Goal: Task Accomplishment & Management: Use online tool/utility

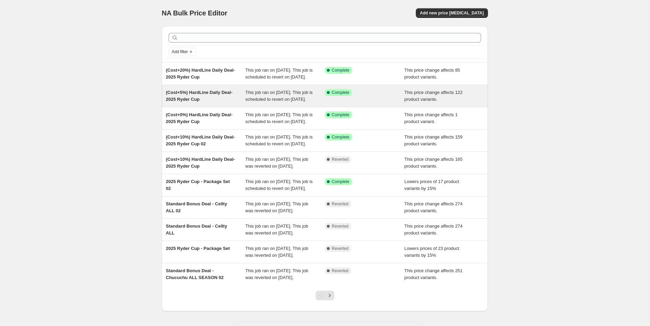
click at [220, 103] on div "(Cost+5%) HardLine Daily Deal- 2025 Ryder Cup" at bounding box center [206, 96] width 80 height 14
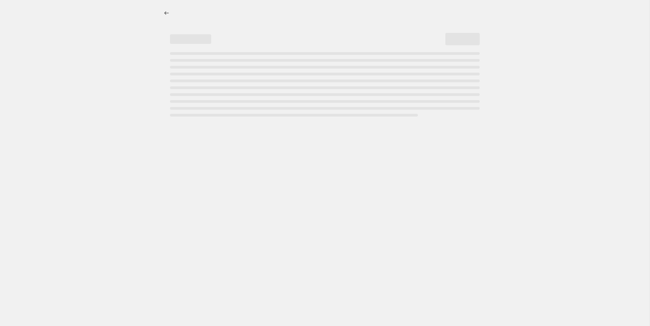
select select "margin"
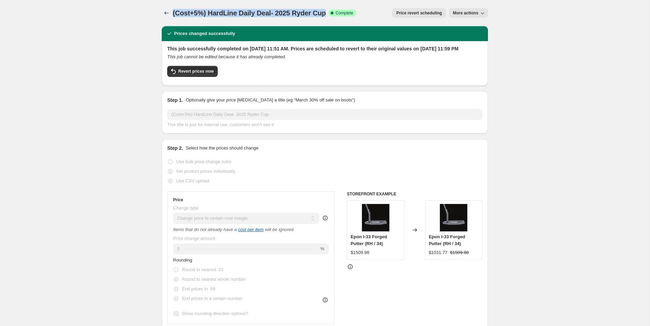
drag, startPoint x: 326, startPoint y: 13, endPoint x: 172, endPoint y: 12, distance: 154.1
click at [173, 12] on span "(Cost+5%) HardLine Daily Deal- 2025 Ryder Cup" at bounding box center [249, 13] width 153 height 8
copy span "(Cost+5%) HardLine Daily Deal- 2025 Ryder Cup"
click at [164, 14] on icon "Price change jobs" at bounding box center [166, 13] width 7 height 7
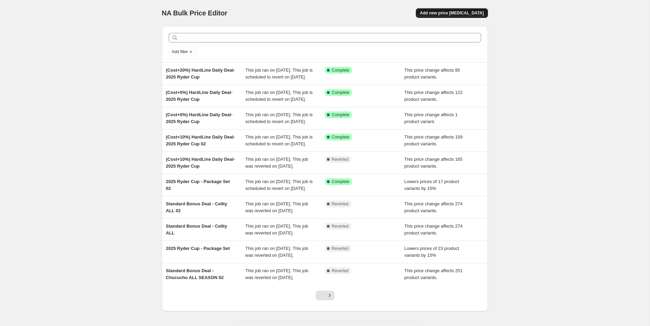
click at [475, 12] on span "Add new price [MEDICAL_DATA]" at bounding box center [452, 12] width 64 height 5
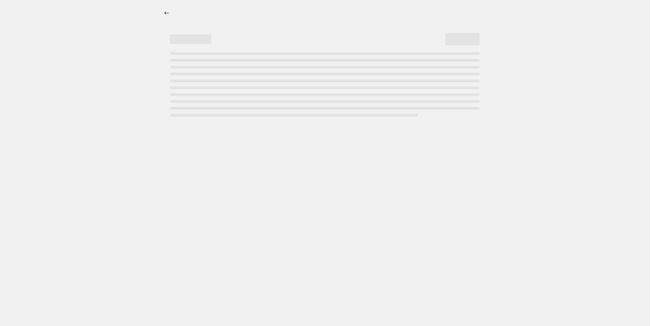
select select "percentage"
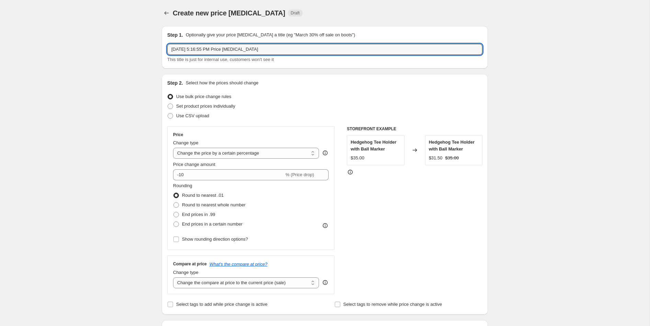
drag, startPoint x: 270, startPoint y: 48, endPoint x: 138, endPoint y: 41, distance: 131.6
paste input "(Cost+5%) HardLine Daily Deal- 2025 Ryder Cup"
type input "(Cost+5%) HardLine Daily Deal- 2025 Ryder Cup 03"
click at [280, 157] on select "Change the price to a certain amount Change the price by a certain amount Chang…" at bounding box center [246, 153] width 146 height 11
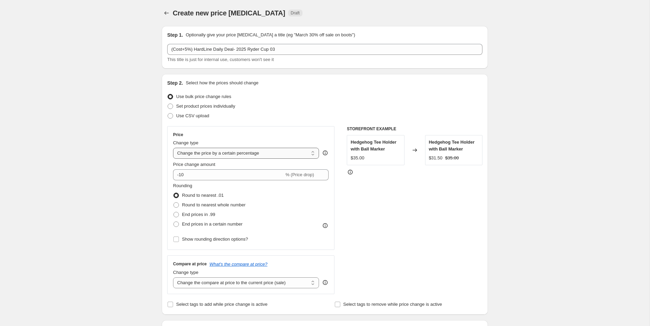
select select "margin"
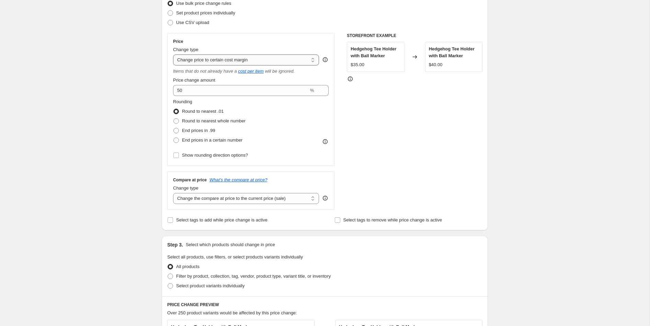
scroll to position [112, 0]
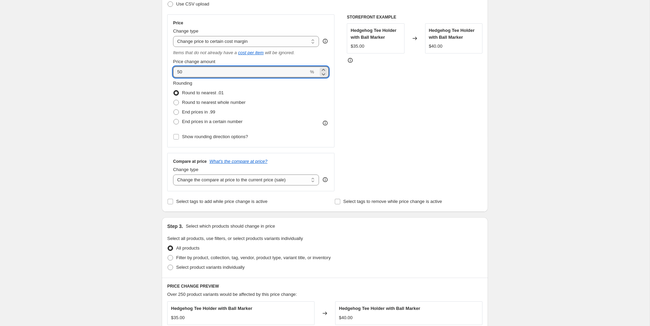
drag, startPoint x: 201, startPoint y: 71, endPoint x: 170, endPoint y: 70, distance: 31.2
click at [170, 71] on div "Price Change type Change the price to a certain amount Change the price by a ce…" at bounding box center [250, 80] width 167 height 133
type input "5"
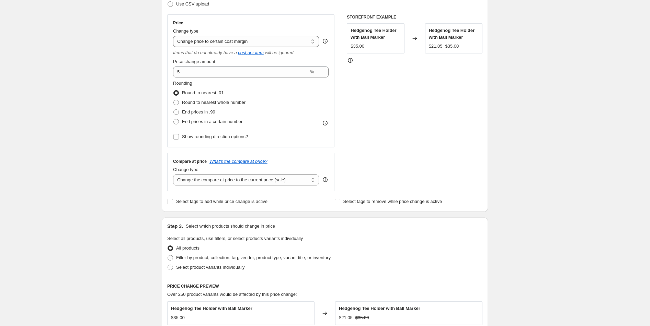
click at [359, 117] on div "STOREFRONT EXAMPLE Hedgehog Tee Holder with Ball Marker $35.00 Changed to Hedge…" at bounding box center [415, 102] width 136 height 177
click at [311, 181] on select "Change the compare at price to the current price (sale) Change the compare at p…" at bounding box center [246, 180] width 146 height 11
click at [173, 175] on select "Change the compare at price to the current price (sale) Change the compare at p…" at bounding box center [246, 180] width 146 height 11
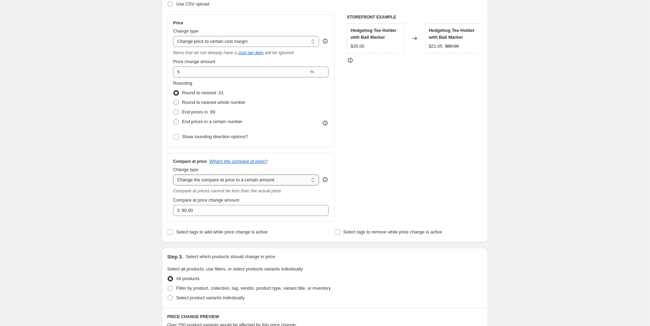
click at [307, 181] on select "Change the compare at price to the current price (sale) Change the compare at p…" at bounding box center [246, 180] width 146 height 11
select select "ep"
click at [173, 175] on select "Change the compare at price to the current price (sale) Change the compare at p…" at bounding box center [246, 180] width 146 height 11
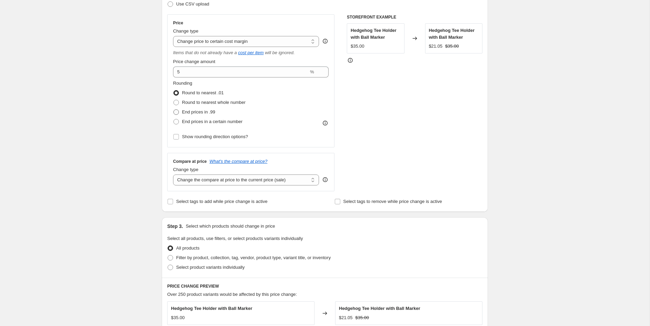
click at [211, 112] on span "End prices in .99" at bounding box center [198, 111] width 33 height 5
click at [174, 110] on input "End prices in .99" at bounding box center [173, 109] width 0 height 0
radio input "true"
click at [219, 137] on span "Show rounding direction options?" at bounding box center [215, 136] width 66 height 5
click at [179, 137] on input "Show rounding direction options?" at bounding box center [175, 136] width 5 height 5
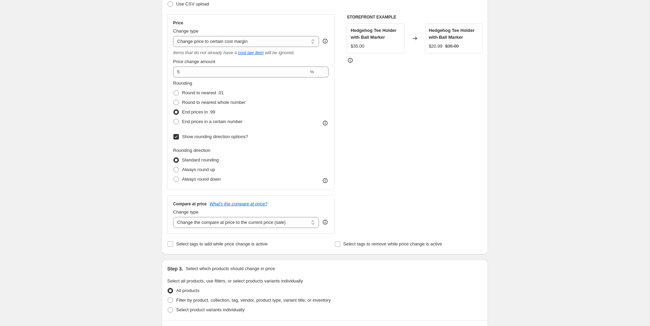
click at [219, 137] on span "Show rounding direction options?" at bounding box center [215, 136] width 66 height 5
click at [179, 137] on input "Show rounding direction options?" at bounding box center [175, 136] width 5 height 5
checkbox input "false"
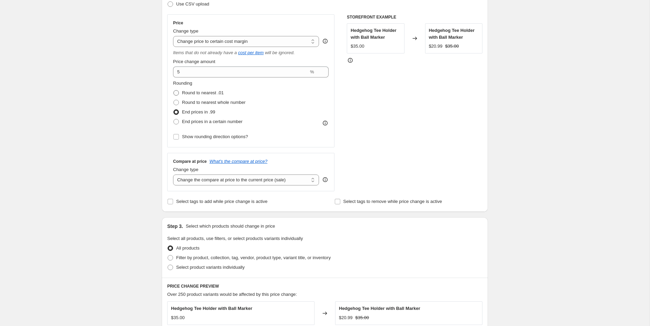
click at [210, 94] on span "Round to nearest .01" at bounding box center [203, 92] width 42 height 5
click at [174, 91] on input "Round to nearest .01" at bounding box center [173, 90] width 0 height 0
radio input "true"
click at [205, 109] on span "End prices in .99" at bounding box center [198, 112] width 33 height 7
click at [174, 109] on input "End prices in .99" at bounding box center [173, 109] width 0 height 0
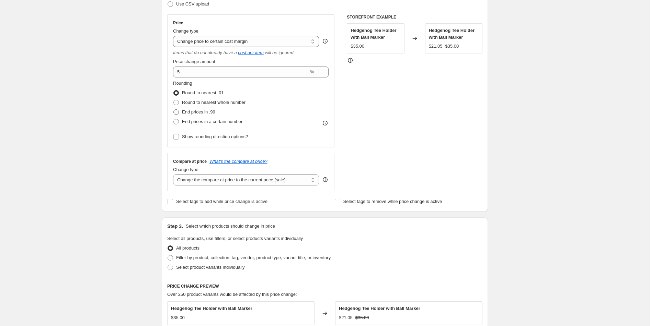
radio input "true"
click at [206, 135] on span "Show rounding direction options?" at bounding box center [215, 136] width 66 height 5
click at [179, 135] on input "Show rounding direction options?" at bounding box center [175, 136] width 5 height 5
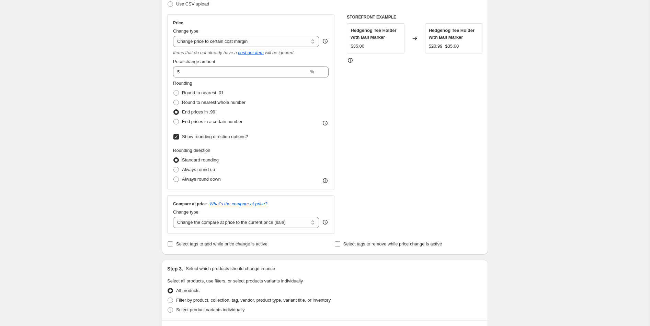
click at [206, 135] on span "Show rounding direction options?" at bounding box center [215, 136] width 66 height 5
click at [179, 135] on input "Show rounding direction options?" at bounding box center [175, 136] width 5 height 5
checkbox input "false"
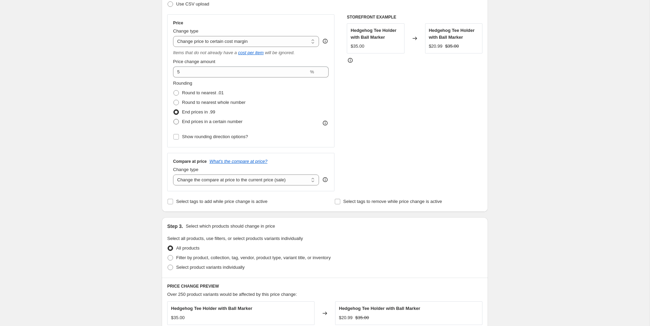
click at [207, 119] on span "End prices in a certain number" at bounding box center [212, 121] width 60 height 5
click at [174, 119] on input "End prices in a certain number" at bounding box center [173, 119] width 0 height 0
radio input "true"
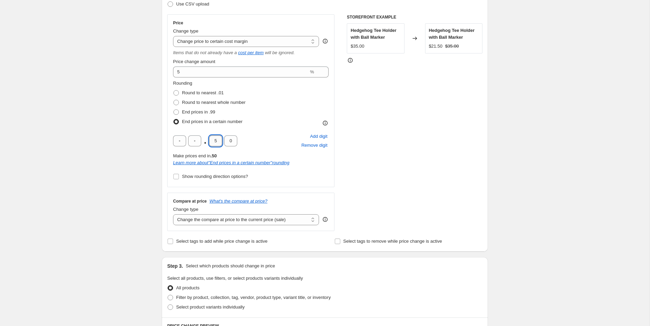
drag, startPoint x: 220, startPoint y: 142, endPoint x: 210, endPoint y: 142, distance: 9.6
click at [210, 142] on input "5" at bounding box center [215, 141] width 13 height 11
type input "9"
type input "6"
click at [405, 147] on div "STOREFRONT EXAMPLE Hedgehog Tee Holder with Ball Marker $35.00 Changed to Hedge…" at bounding box center [415, 122] width 136 height 217
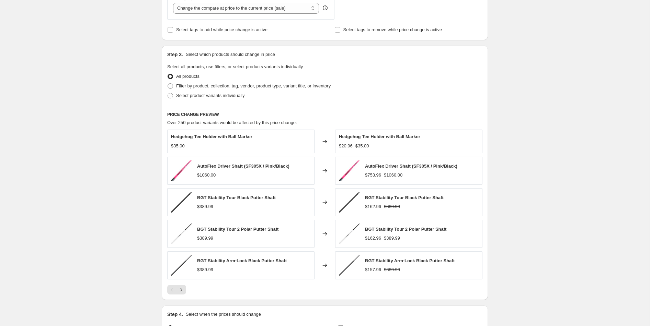
scroll to position [369, 0]
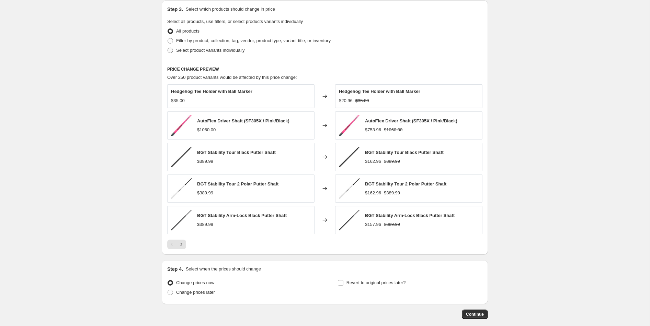
click at [215, 48] on span "Select product variants individually" at bounding box center [210, 50] width 68 height 5
click at [168, 48] on input "Select product variants individually" at bounding box center [167, 48] width 0 height 0
radio input "true"
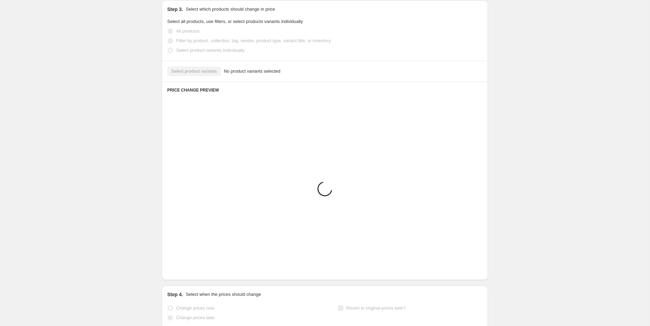
scroll to position [256, 0]
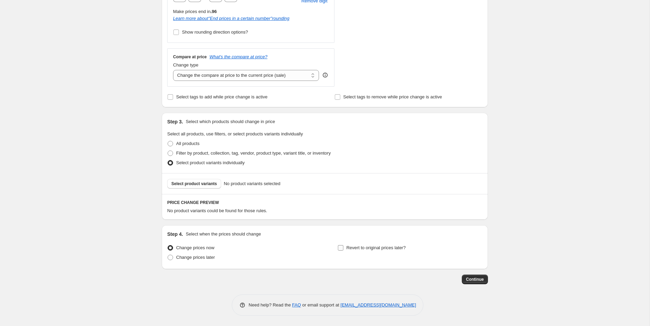
click at [340, 247] on input "Revert to original prices later?" at bounding box center [340, 247] width 5 height 5
checkbox input "true"
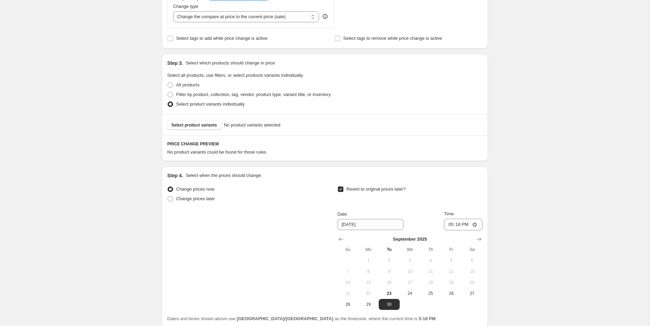
scroll to position [373, 0]
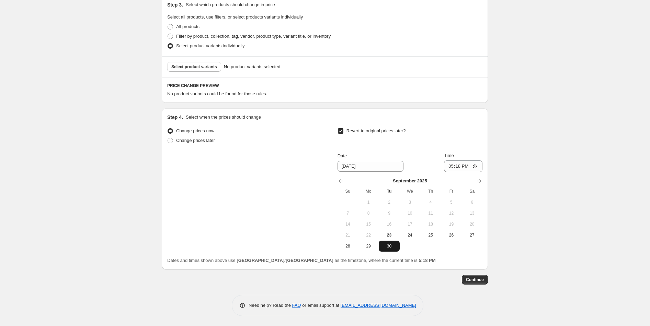
click at [386, 246] on span "30" at bounding box center [388, 246] width 15 height 5
click at [478, 164] on input "17:18" at bounding box center [463, 167] width 38 height 12
click at [476, 165] on input "17:18" at bounding box center [463, 167] width 38 height 12
type input "23:58"
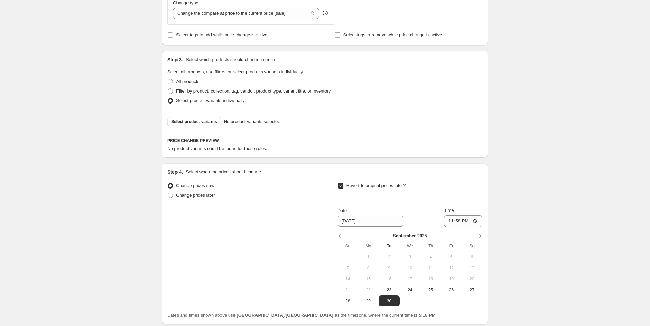
scroll to position [317, 0]
click at [209, 123] on span "Select product variants" at bounding box center [194, 123] width 46 height 5
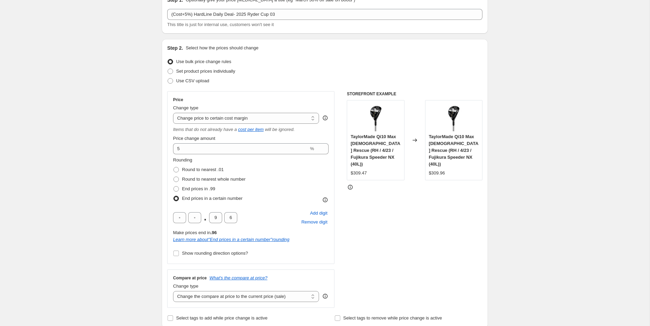
scroll to position [32, 0]
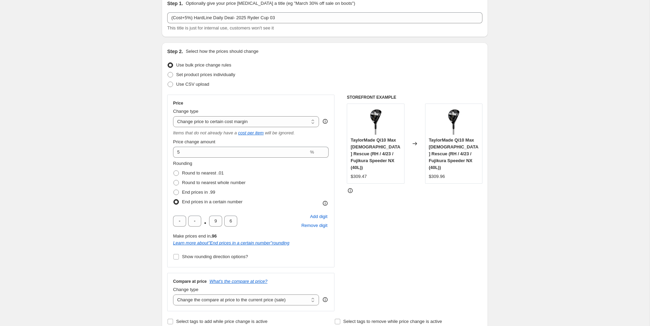
click at [375, 210] on div "STOREFRONT EXAMPLE TaylorMade Qi10 Max [DEMOGRAPHIC_DATA] Rescue (RH / 4/23 / F…" at bounding box center [415, 203] width 136 height 217
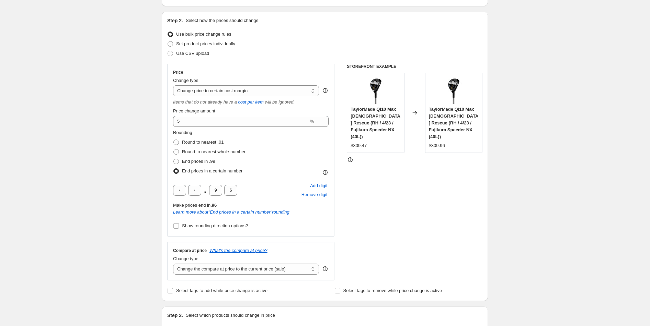
scroll to position [70, 0]
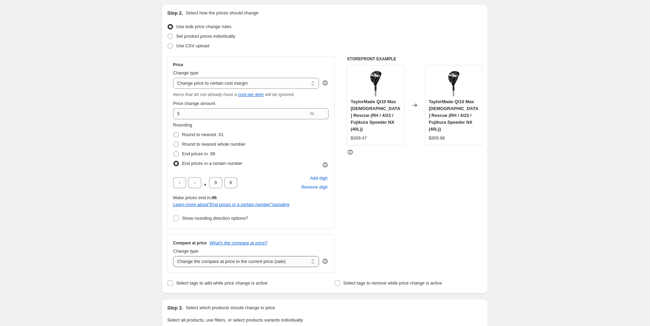
click at [293, 261] on select "Change the compare at price to the current price (sale) Change the compare at p…" at bounding box center [246, 261] width 146 height 11
click at [270, 85] on select "Change the price to a certain amount Change the price by a certain amount Chang…" at bounding box center [246, 83] width 146 height 11
click at [173, 78] on select "Change the price to a certain amount Change the price by a certain amount Chang…" at bounding box center [246, 83] width 146 height 11
click at [403, 190] on div "STOREFRONT EXAMPLE TaylorMade Qi10 Max [DEMOGRAPHIC_DATA] Rescue (RH / 4/23 / F…" at bounding box center [415, 164] width 136 height 217
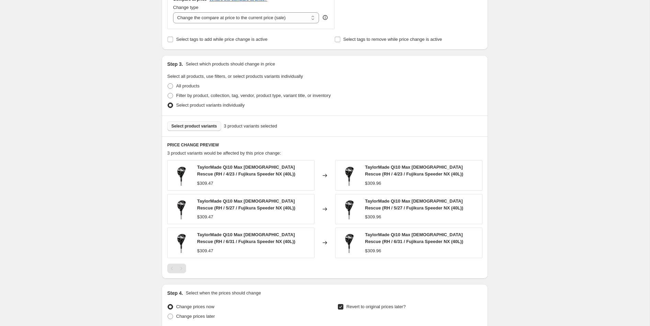
scroll to position [301, 0]
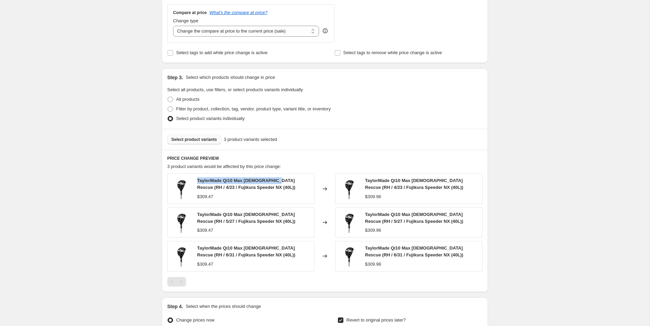
drag, startPoint x: 198, startPoint y: 181, endPoint x: 276, endPoint y: 180, distance: 78.3
click at [276, 180] on span "TaylorMade Qi10 Max [DEMOGRAPHIC_DATA] Rescue (RH / 4/23 / Fujikura Speeder NX …" at bounding box center [246, 184] width 98 height 12
copy span "TaylorMade Qi10 Max [DEMOGRAPHIC_DATA] Rescue"
click at [208, 141] on span "Select product variants" at bounding box center [194, 139] width 46 height 5
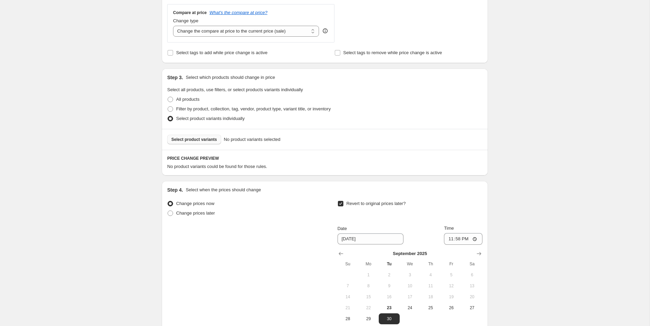
click at [206, 138] on span "Select product variants" at bounding box center [194, 139] width 46 height 5
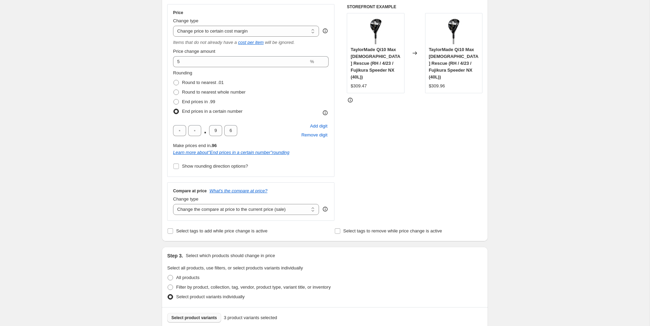
scroll to position [0, 0]
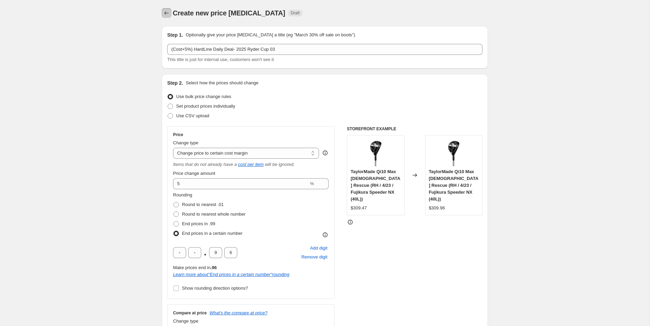
click at [171, 14] on button "Price change jobs" at bounding box center [167, 13] width 10 height 10
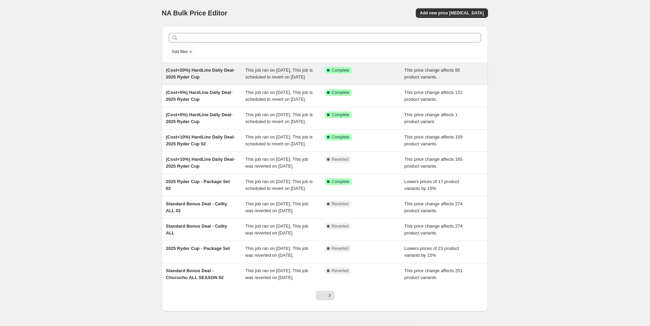
click at [228, 77] on div "(Cost+20%) HardLine Daily Deal- 2025 Ryder Cup" at bounding box center [206, 74] width 80 height 14
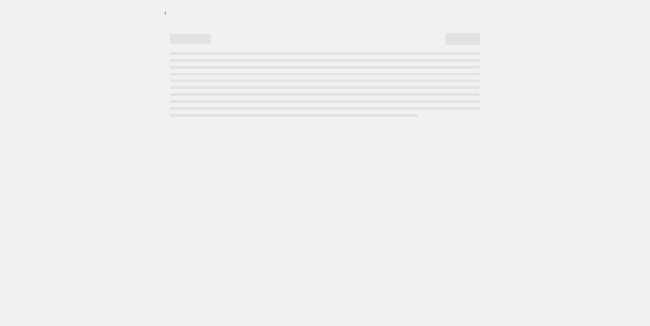
select select "margin"
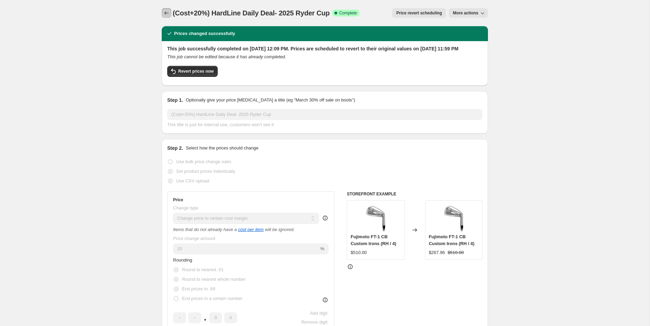
click at [169, 13] on icon "Price change jobs" at bounding box center [166, 13] width 7 height 7
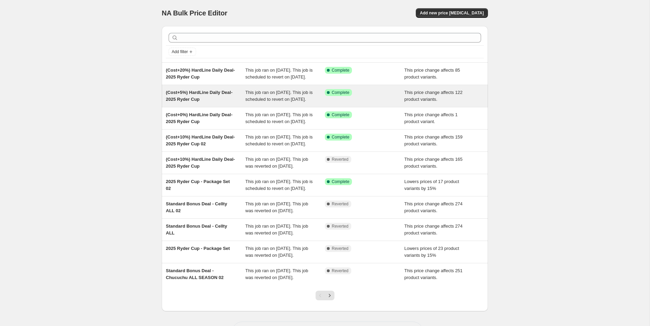
click at [215, 103] on div "(Cost+5%) HardLine Daily Deal- 2025 Ryder Cup" at bounding box center [206, 96] width 80 height 14
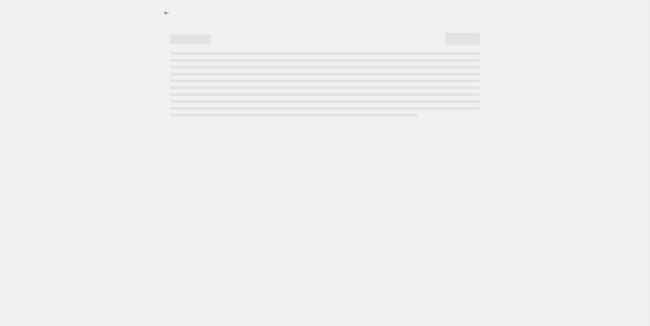
select select "margin"
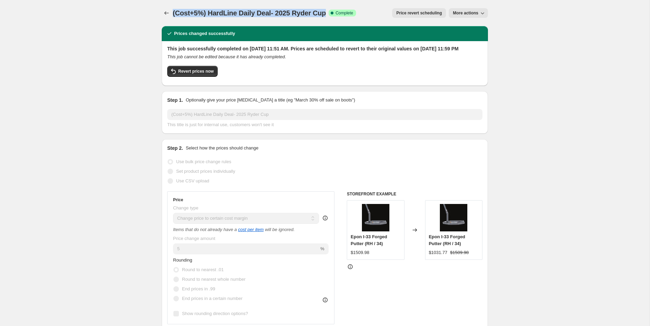
drag, startPoint x: 328, startPoint y: 14, endPoint x: 174, endPoint y: 11, distance: 153.8
click at [173, 11] on div "(Cost+5%) HardLine Daily Deal- 2025 Ryder Cup Success Complete Complete" at bounding box center [264, 13] width 183 height 10
copy span "(Cost+5%) HardLine Daily Deal- 2025 Ryder Cup"
click at [169, 14] on icon "Price change jobs" at bounding box center [166, 13] width 7 height 7
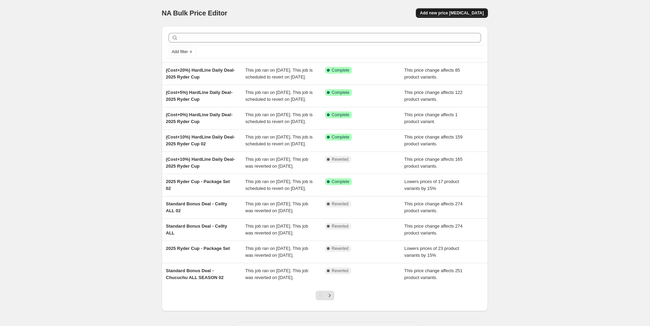
click at [455, 14] on span "Add new price [MEDICAL_DATA]" at bounding box center [452, 12] width 64 height 5
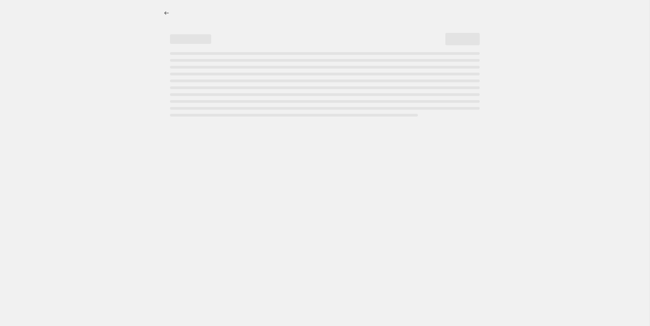
select select "percentage"
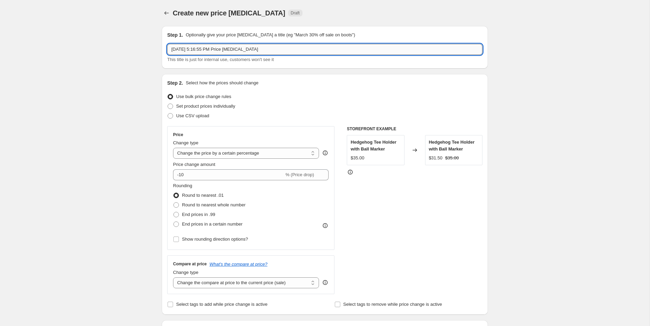
drag, startPoint x: 333, startPoint y: 53, endPoint x: 169, endPoint y: 50, distance: 164.1
click at [169, 50] on input "[DATE] 5:16:55 PM Price [MEDICAL_DATA]" at bounding box center [324, 49] width 315 height 11
paste input "(Cost+5%) HardLine Daily Deal- 2025 Ryder Cup"
type input "(Cost+5%) HardLine Daily Deal- 2025 Ryder Cup 03"
click at [304, 154] on select "Change the price to a certain amount Change the price by a certain amount Chang…" at bounding box center [246, 153] width 146 height 11
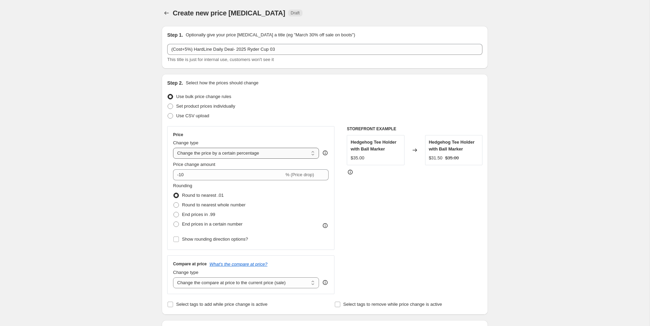
select select "margin"
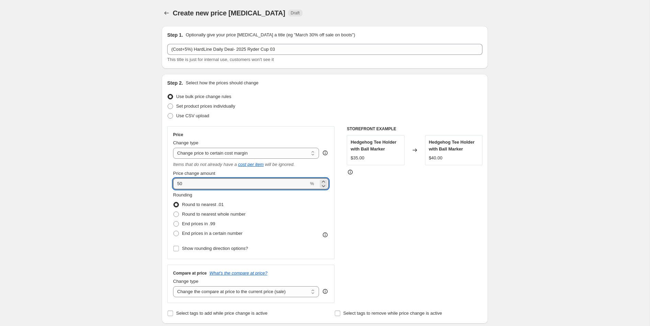
drag, startPoint x: 247, startPoint y: 187, endPoint x: 152, endPoint y: 187, distance: 95.8
type input "5"
click at [355, 225] on div "STOREFRONT EXAMPLE Hedgehog Tee Holder with Ball Marker $35.00 Changed to Hedge…" at bounding box center [415, 214] width 136 height 177
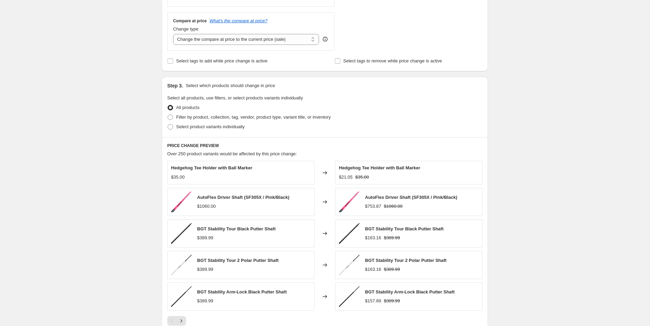
scroll to position [256, 0]
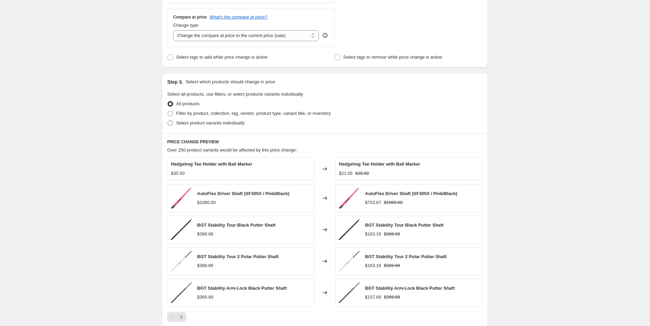
click at [233, 123] on span "Select product variants individually" at bounding box center [210, 122] width 68 height 5
click at [168, 121] on input "Select product variants individually" at bounding box center [167, 120] width 0 height 0
radio input "true"
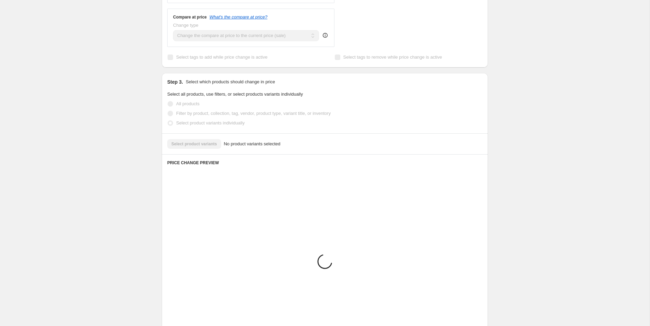
scroll to position [217, 0]
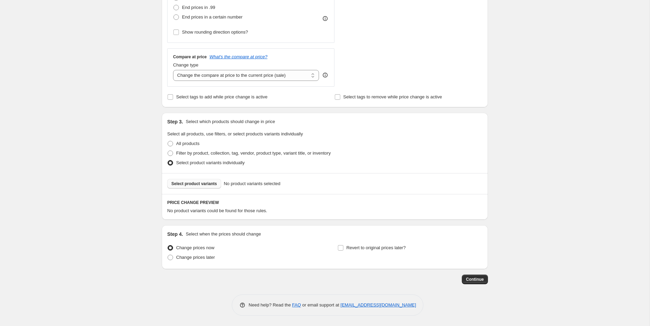
click at [215, 187] on button "Select product variants" at bounding box center [194, 184] width 54 height 10
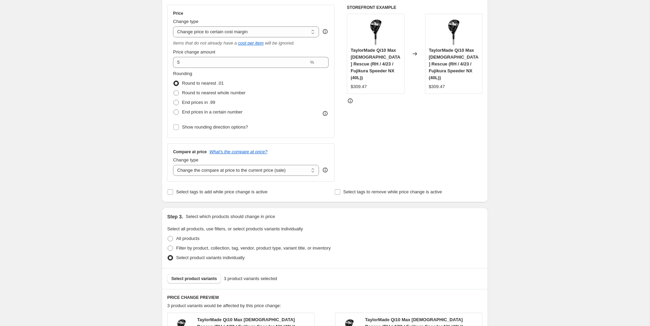
scroll to position [117, 0]
